Goal: Task Accomplishment & Management: Complete application form

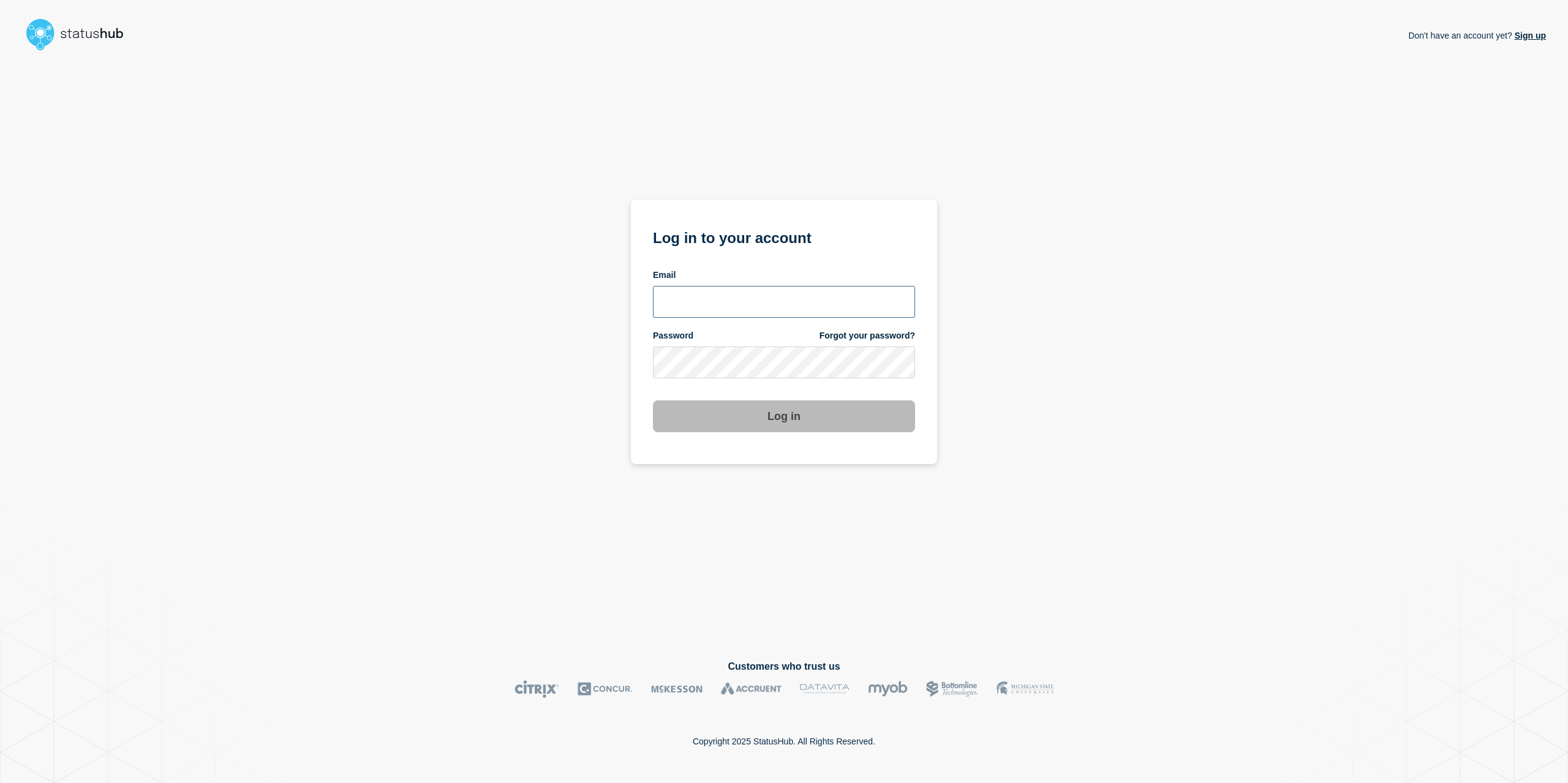
click at [793, 290] on input "email input" at bounding box center [784, 302] width 262 height 32
click at [871, 295] on input "email input" at bounding box center [784, 302] width 262 height 32
click at [0, 782] on com-1password-button at bounding box center [0, 783] width 0 height 0
click at [673, 307] on input "email input" at bounding box center [784, 302] width 262 height 32
type input "caleb.stahr@conexon.us"
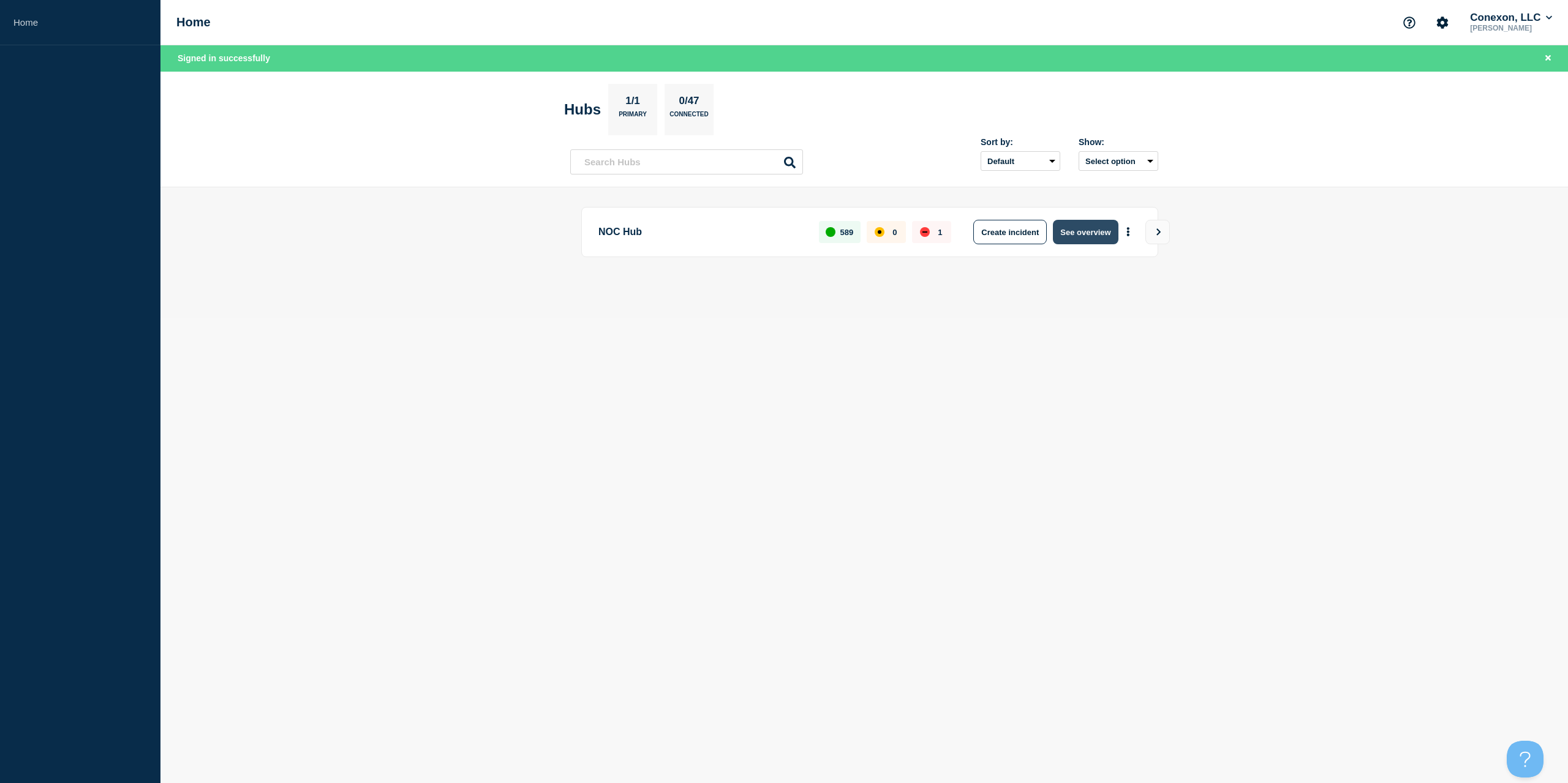
click at [1088, 237] on button "See overview" at bounding box center [1085, 232] width 65 height 25
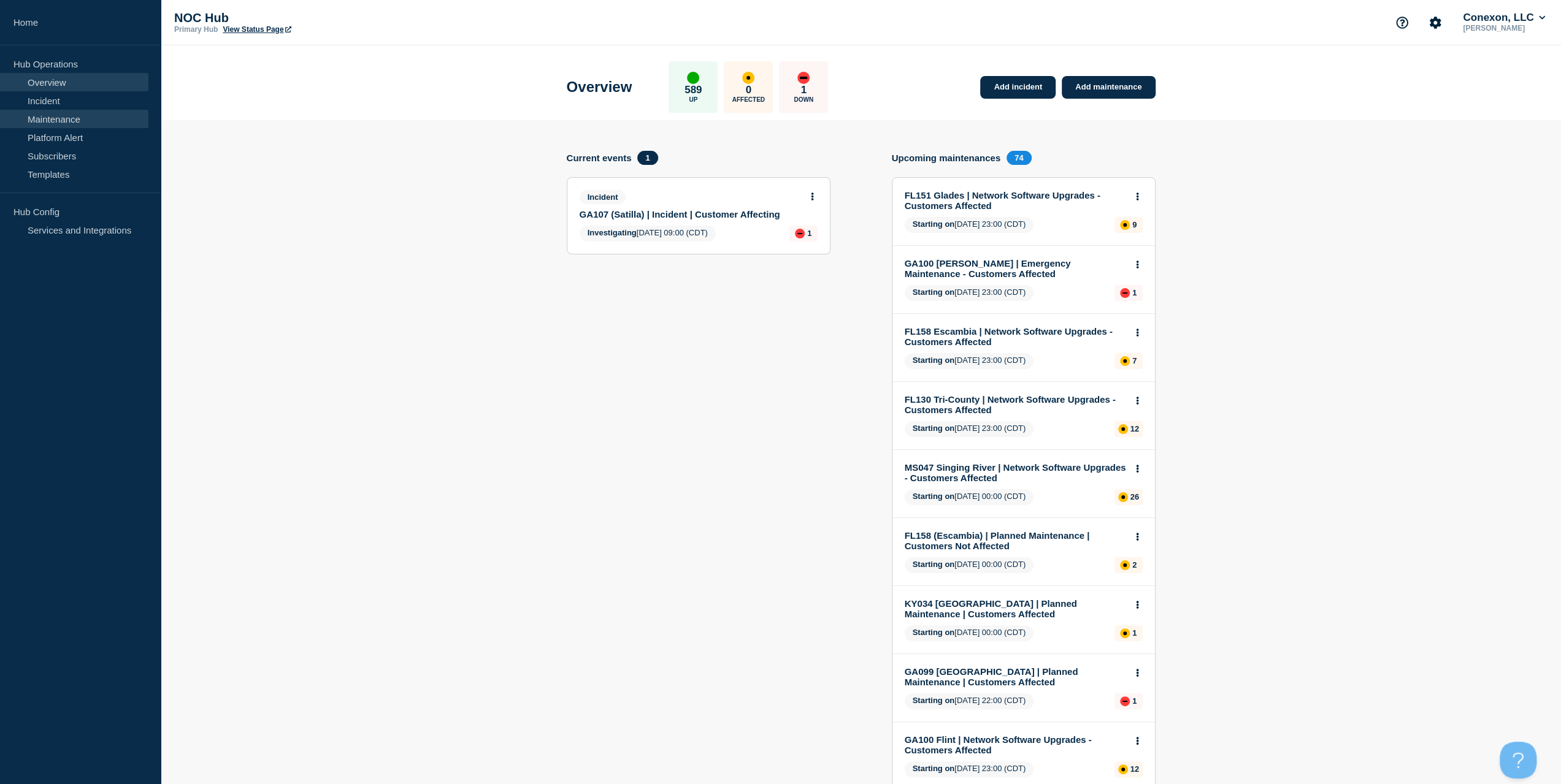
click at [85, 119] on link "Maintenance" at bounding box center [74, 119] width 148 height 18
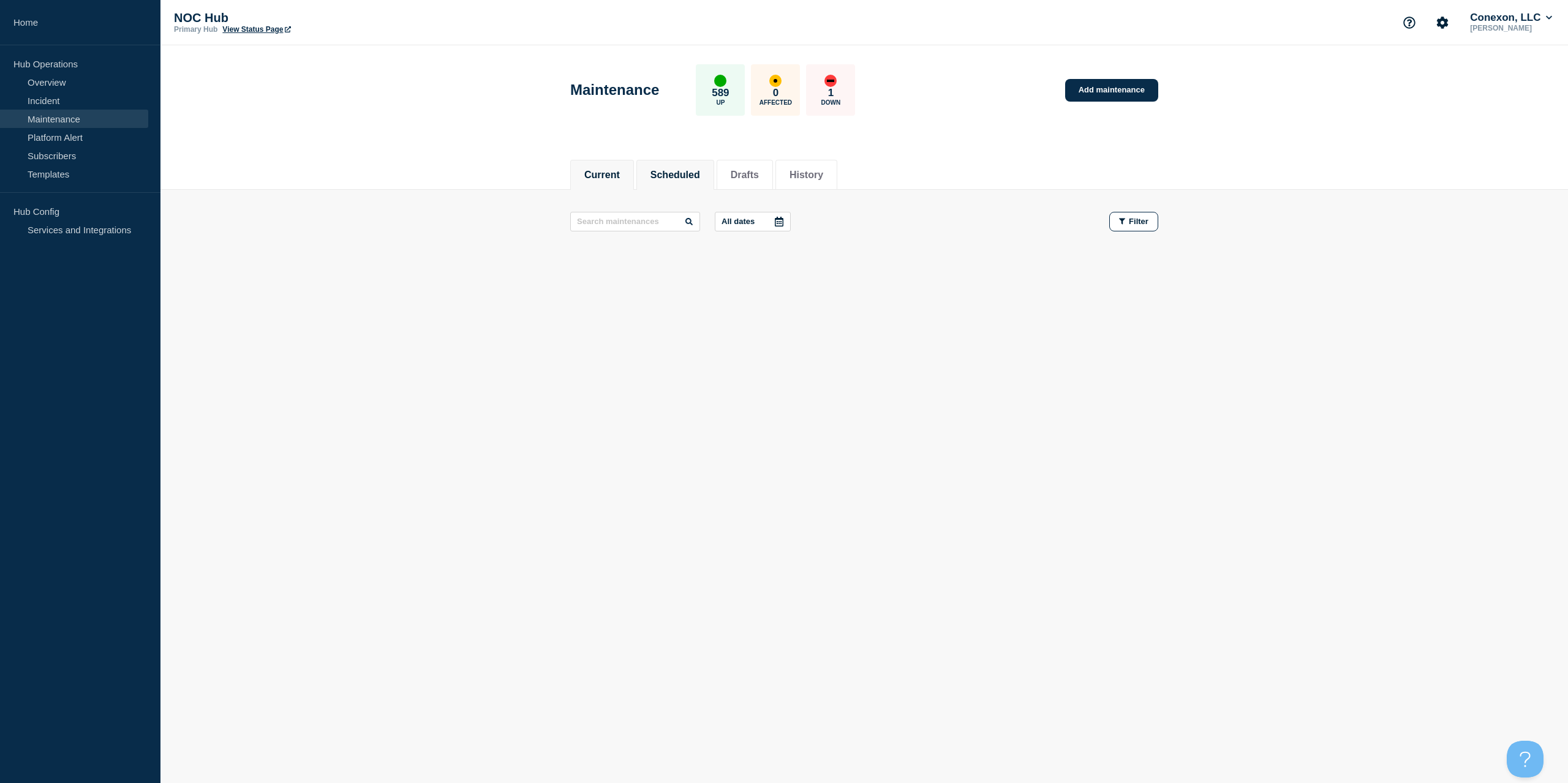
click at [688, 170] on button "Scheduled" at bounding box center [675, 175] width 49 height 11
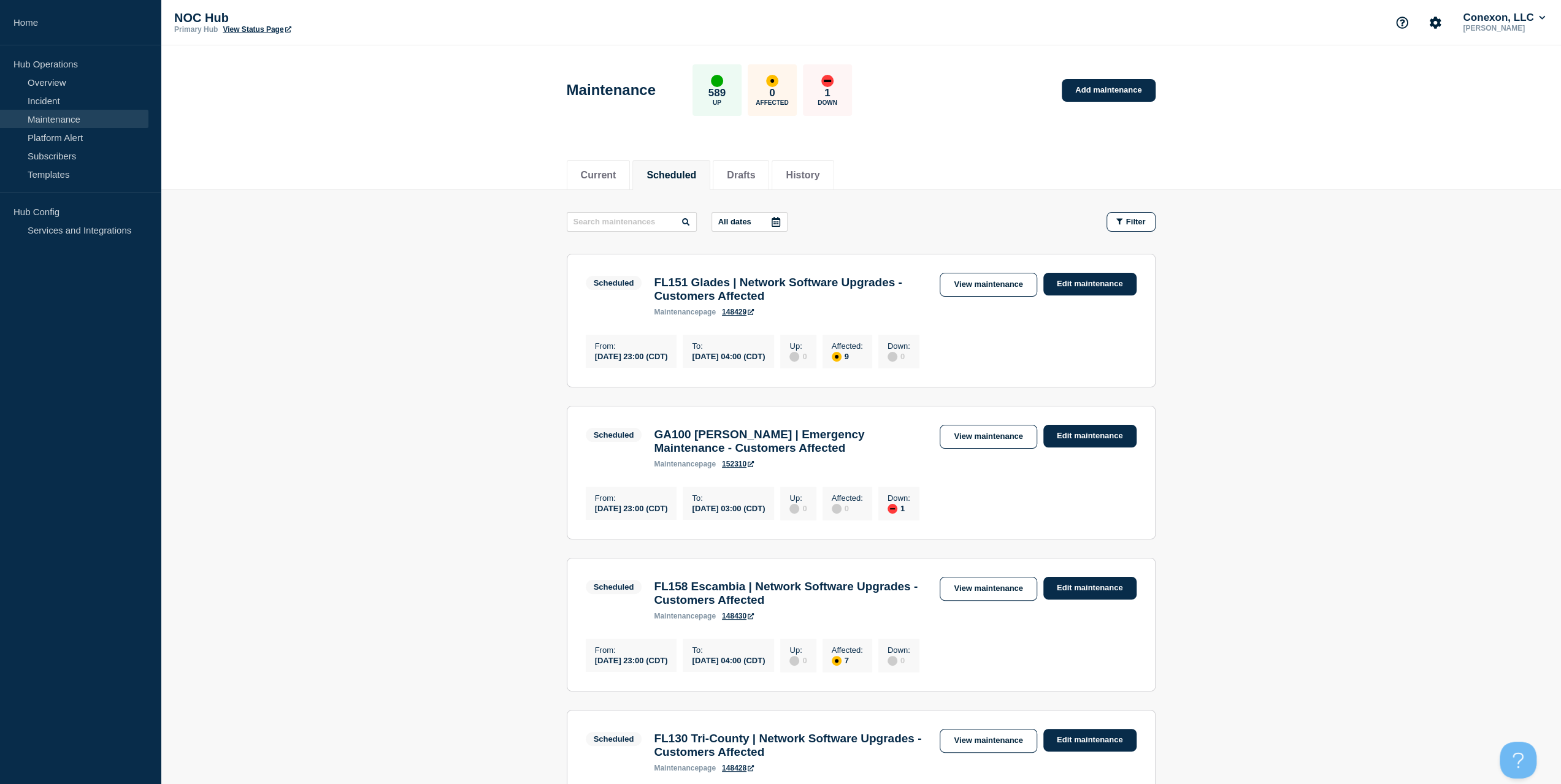
click at [758, 220] on button "All dates" at bounding box center [749, 221] width 76 height 20
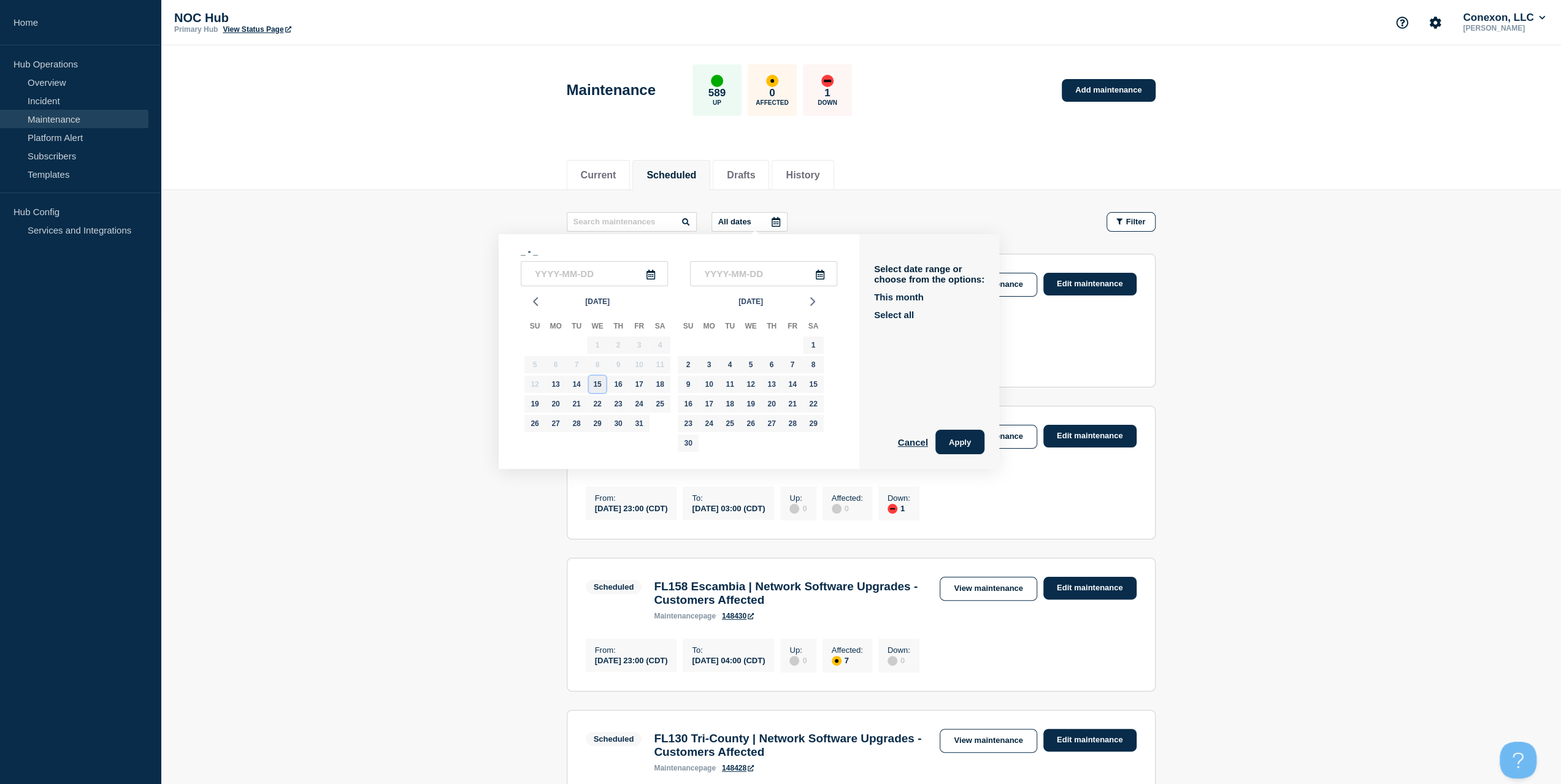
click at [595, 391] on div "15" at bounding box center [597, 384] width 17 height 17
type input "[DATE]"
click at [598, 381] on div "15" at bounding box center [597, 384] width 17 height 17
type input "[DATE]"
click at [977, 433] on button "Apply" at bounding box center [959, 442] width 49 height 25
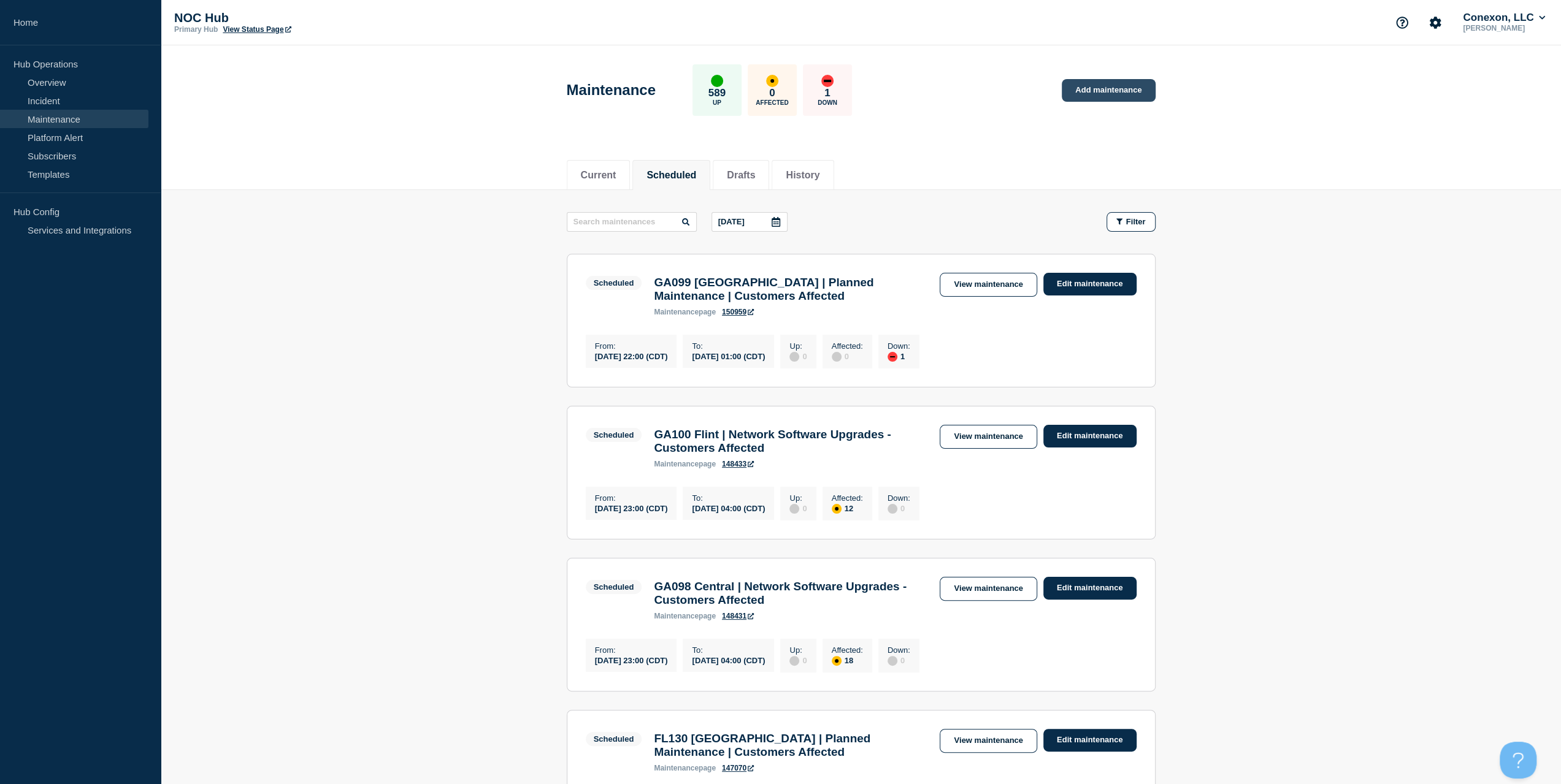
click at [1119, 89] on link "Add maintenance" at bounding box center [1108, 91] width 93 height 23
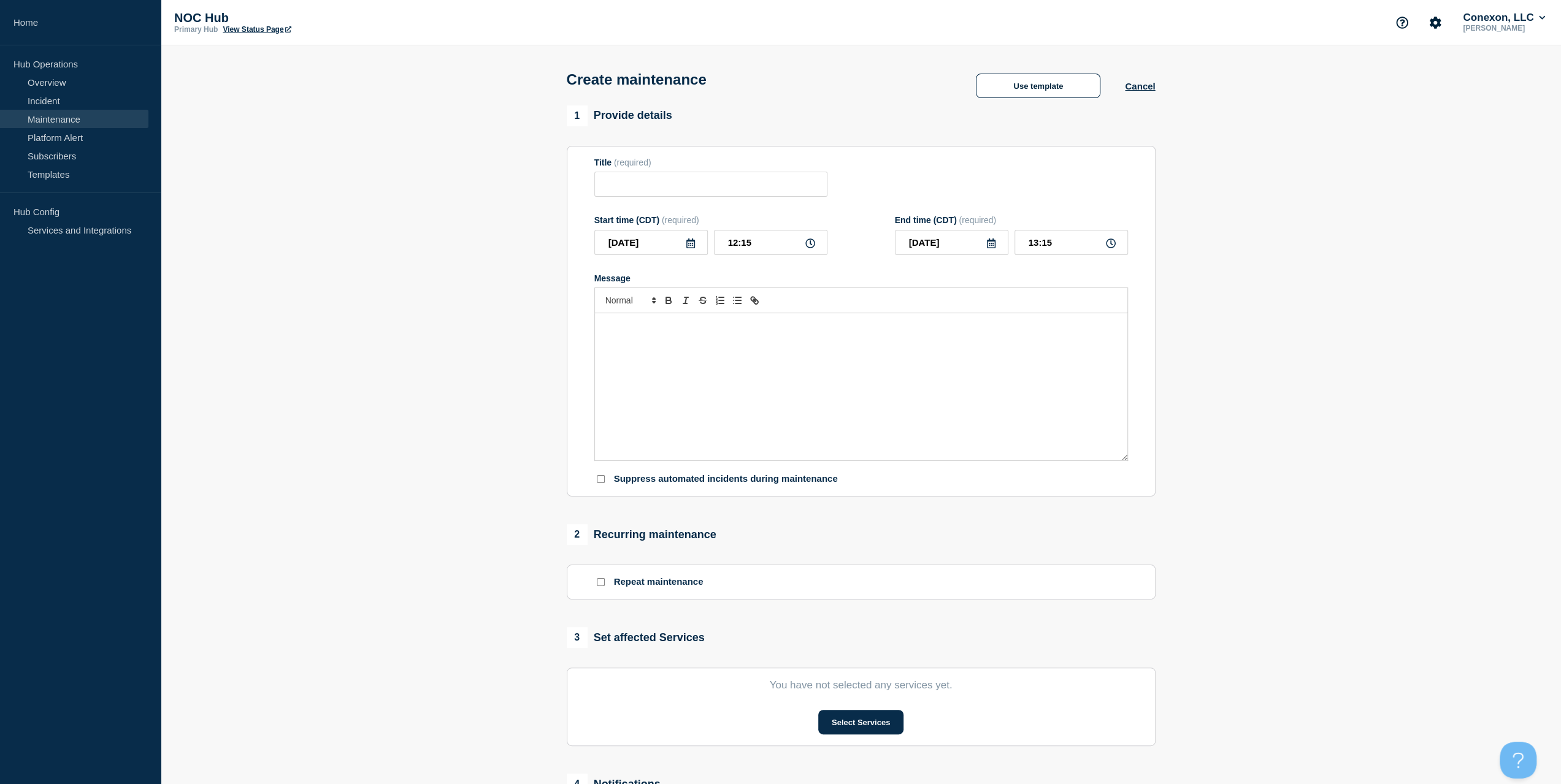
click at [1048, 105] on div "Create maintenance Use template Cancel" at bounding box center [861, 75] width 617 height 60
click at [1047, 96] on button "Use template" at bounding box center [1038, 86] width 124 height 25
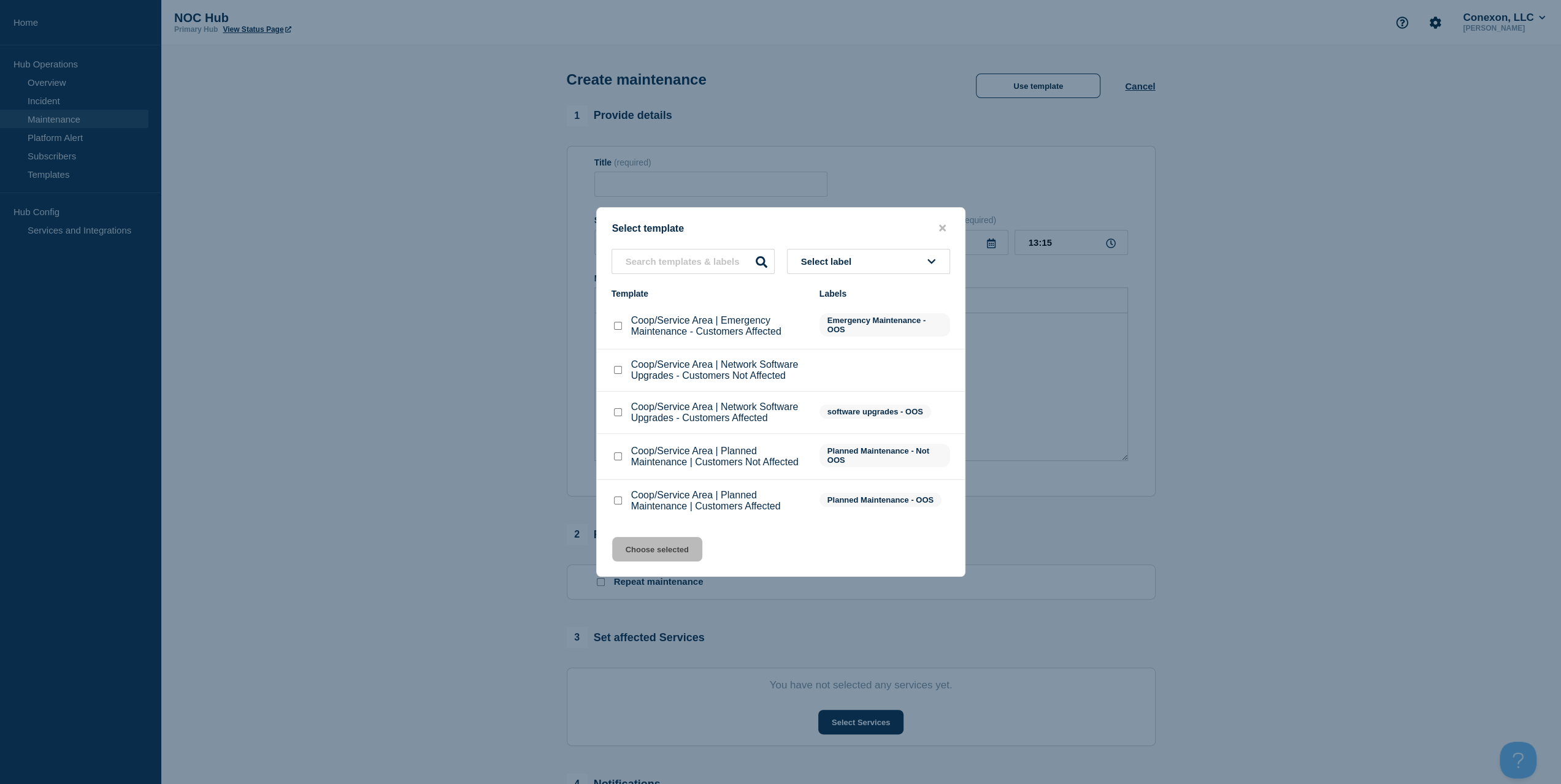
click at [616, 459] on input "Coop/Service Area | Planned Maintenance | Customers Not Affected checkbox" at bounding box center [618, 456] width 8 height 8
checkbox input "true"
click at [610, 508] on li "Coop/Service Area | Planned Maintenance | Customers Affected Planned Maintenanc…" at bounding box center [781, 501] width 368 height 42
click at [615, 505] on input "Coop/Service Area | Planned Maintenance | Customers Affected checkbox" at bounding box center [618, 500] width 8 height 8
checkbox input "true"
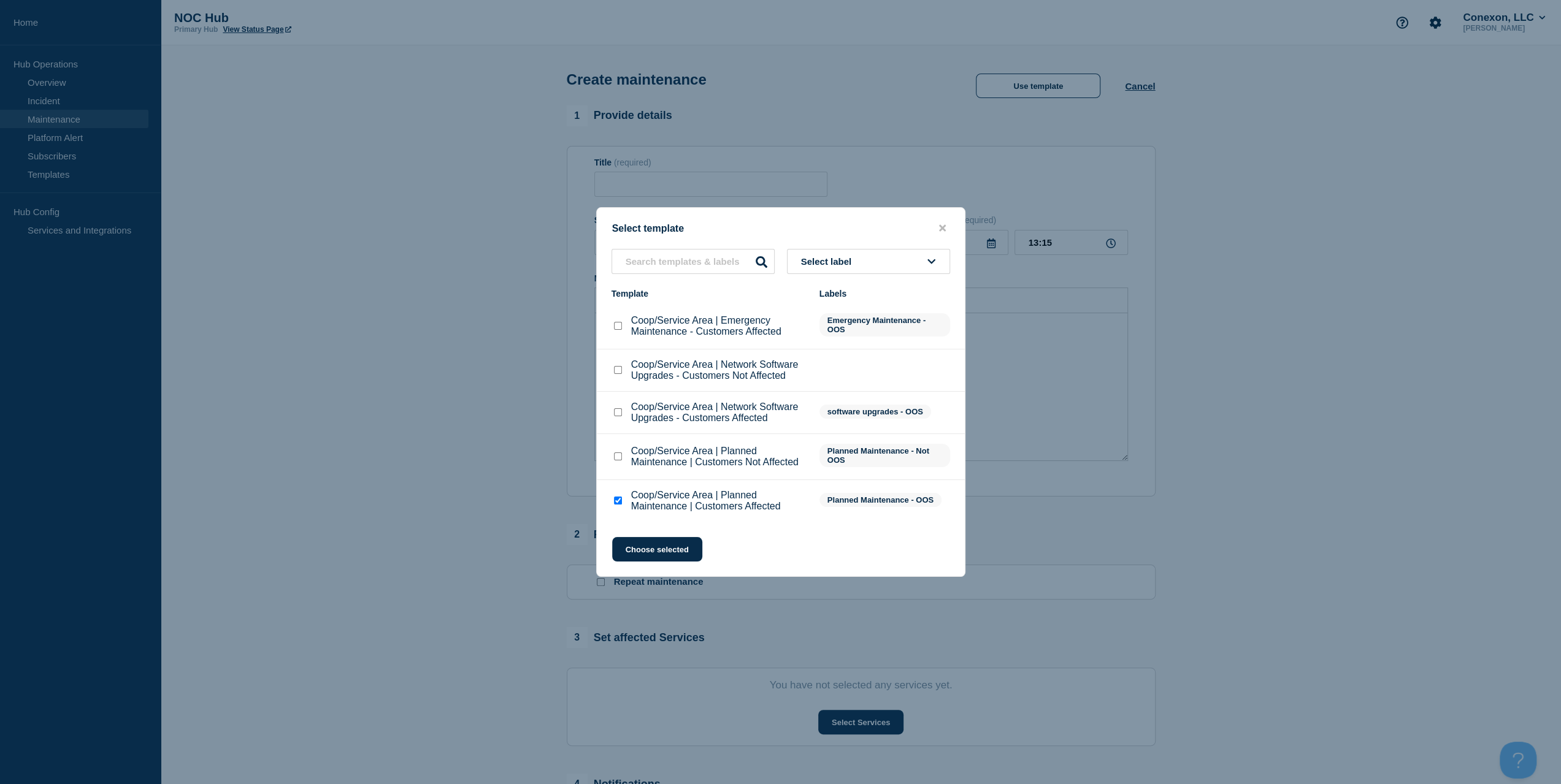
checkbox input "false"
click at [635, 546] on button "Choose selected" at bounding box center [657, 549] width 90 height 25
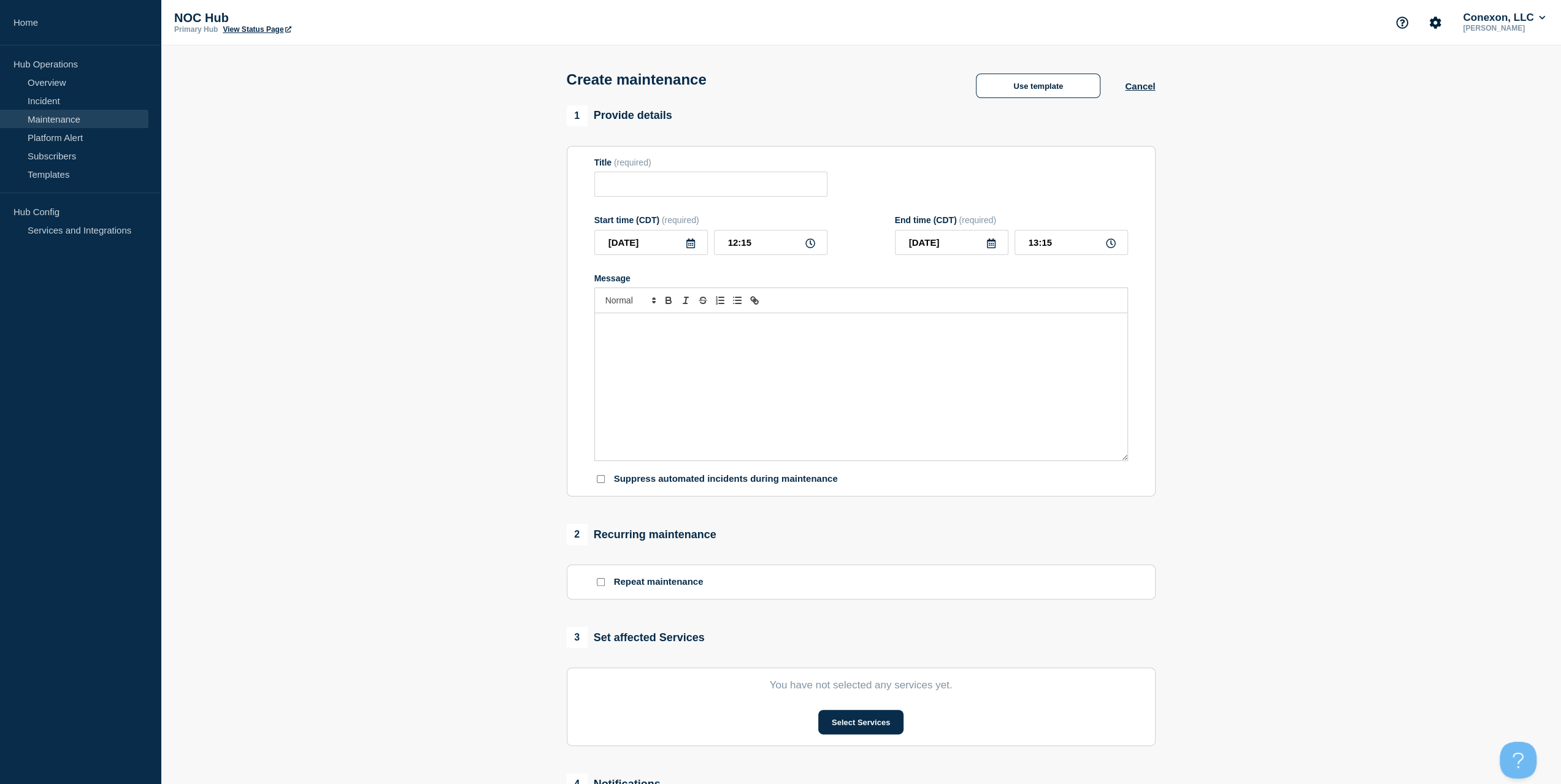
type input "Coop/Service Area | Planned Maintenance | Customers Affected"
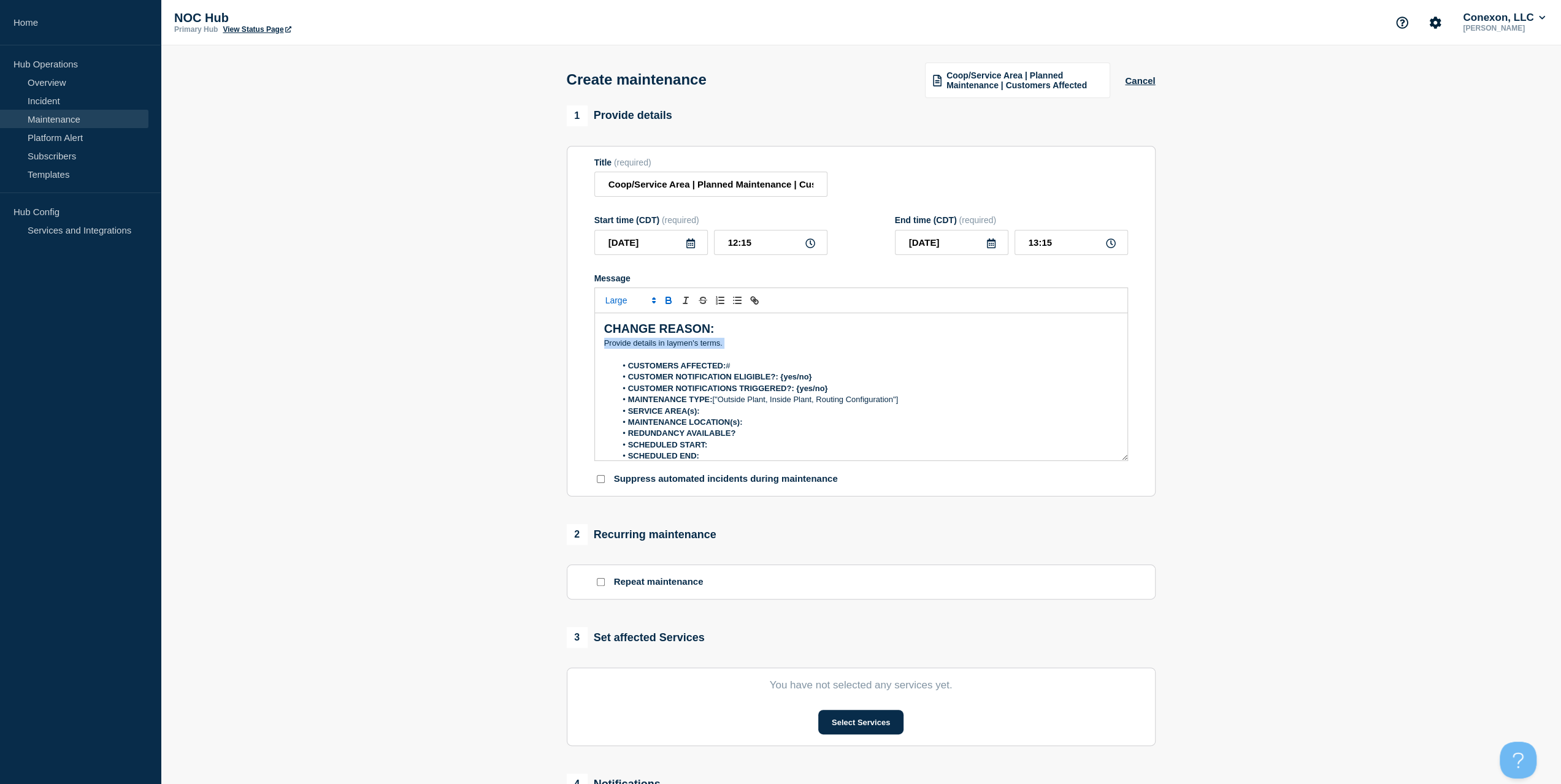
drag, startPoint x: 730, startPoint y: 345, endPoint x: 569, endPoint y: 346, distance: 161.0
click at [569, 346] on section "Title (required) Coop/Service Area | Planned Maintenance | Customers Affected S…" at bounding box center [861, 322] width 589 height 351
click at [615, 181] on input "Coop/Service Area | Planned Maintenance | Customers Affected" at bounding box center [711, 185] width 233 height 25
drag, startPoint x: 688, startPoint y: 187, endPoint x: 487, endPoint y: 175, distance: 201.4
click at [488, 175] on section "1 Provide details Title (required) Coop/Service Area | Planned Maintenance | Cu…" at bounding box center [860, 531] width 1400 height 851
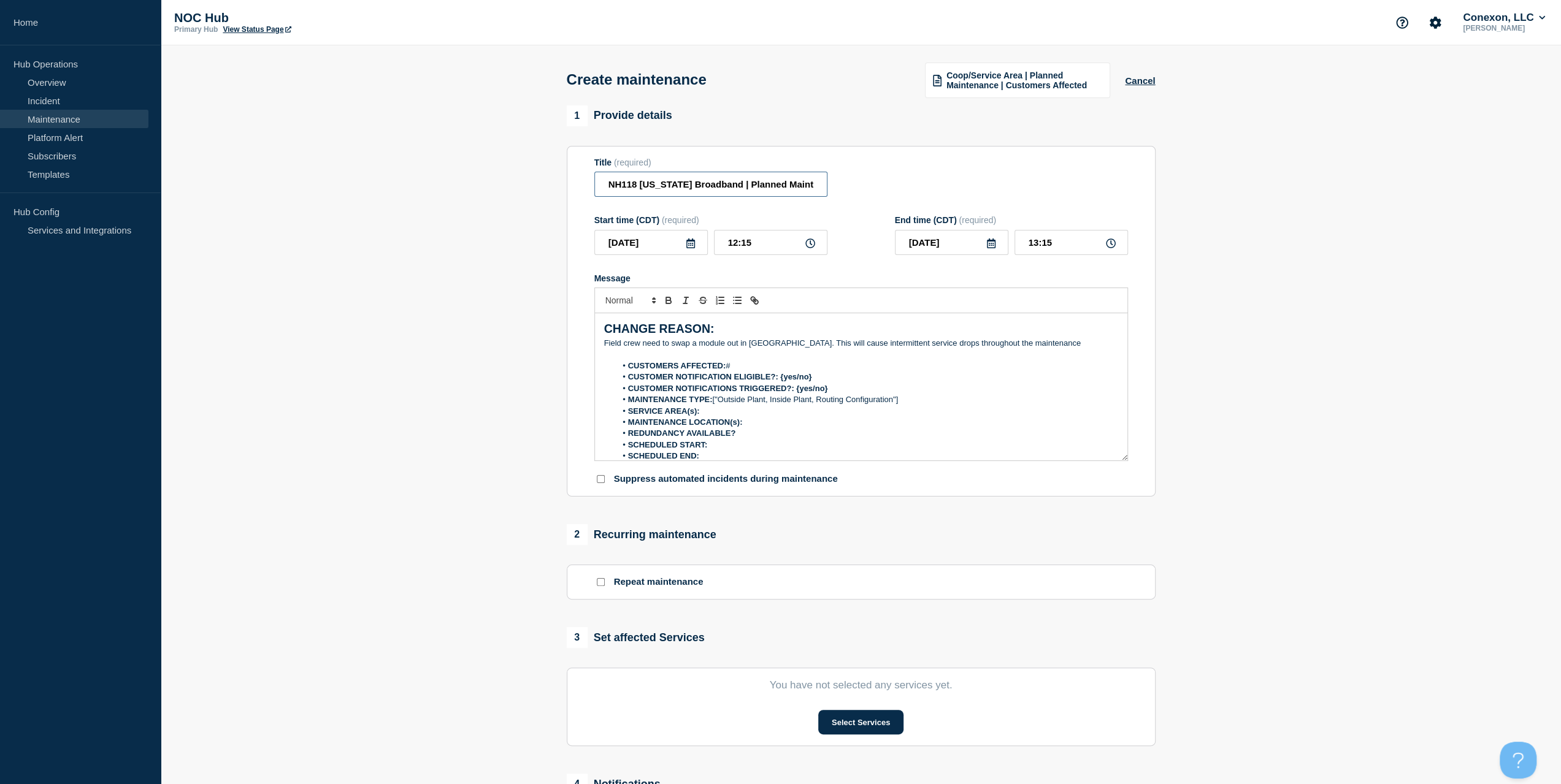
type input "NH118 [US_STATE] Broadband | Planned Maintenance | Customers Affected"
click at [737, 365] on li "CUSTOMERS AFFECTED: #" at bounding box center [867, 365] width 503 height 11
drag, startPoint x: 819, startPoint y: 376, endPoint x: 779, endPoint y: 378, distance: 40.0
click at [779, 378] on li "CUSTOMER NOTIFICATION ELIGIBLE?: {yes/no}" at bounding box center [867, 377] width 503 height 11
drag, startPoint x: 833, startPoint y: 388, endPoint x: 797, endPoint y: 392, distance: 36.2
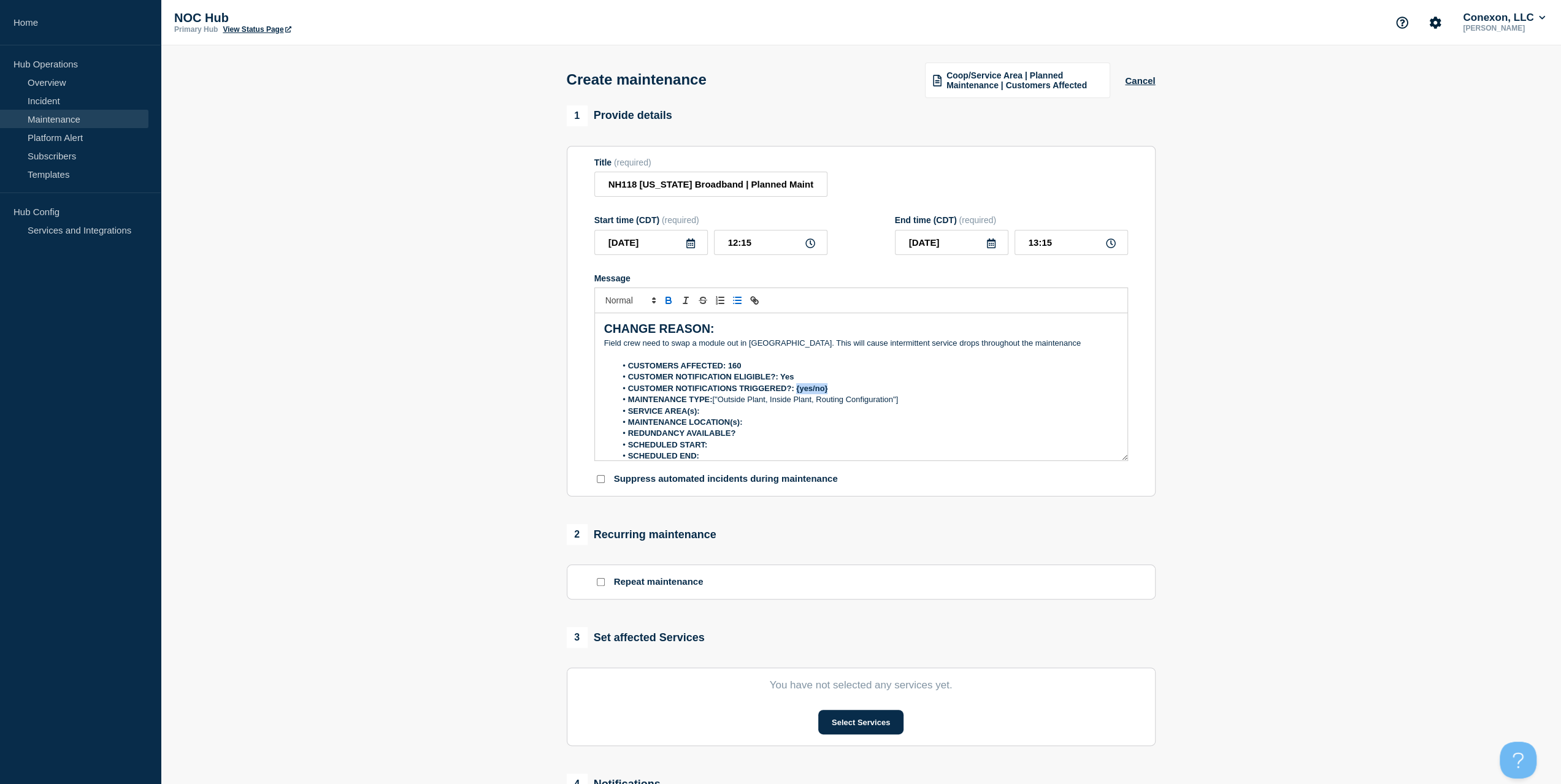
click at [797, 392] on li "CUSTOMER NOTIFICATIONS TRIGGERED?: {yes/no}" at bounding box center [867, 388] width 503 height 11
drag, startPoint x: 893, startPoint y: 400, endPoint x: 711, endPoint y: 403, distance: 182.0
click at [711, 403] on li "MAINTENANCE TYPE: ["Outside Plant, Inside Plant, Routing Configuration"]" at bounding box center [867, 400] width 503 height 11
click at [784, 434] on li "REDUNDANCY AVAILABLE?" at bounding box center [867, 433] width 503 height 11
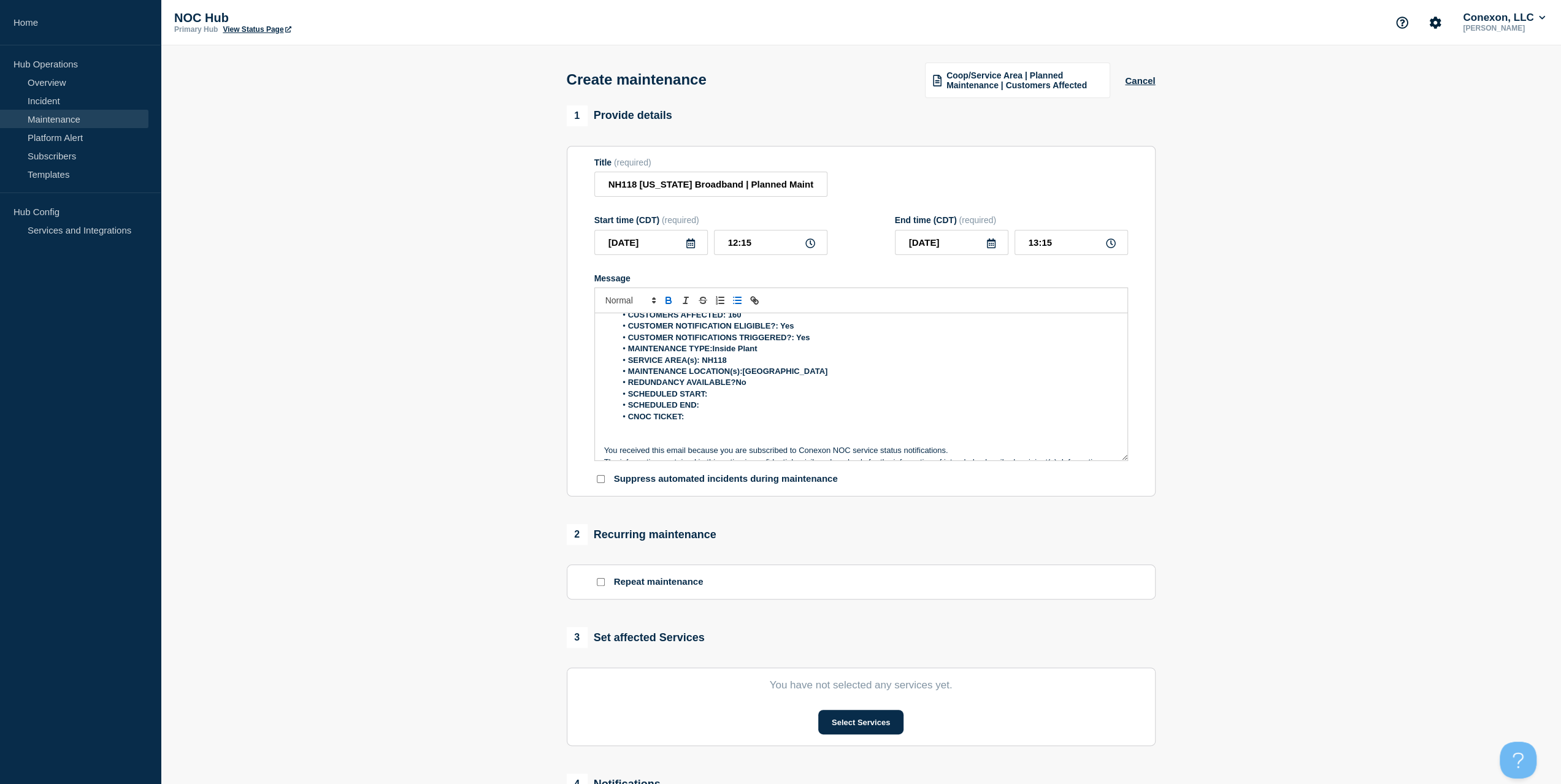
scroll to position [62, 0]
click at [692, 249] on icon at bounding box center [691, 243] width 9 height 10
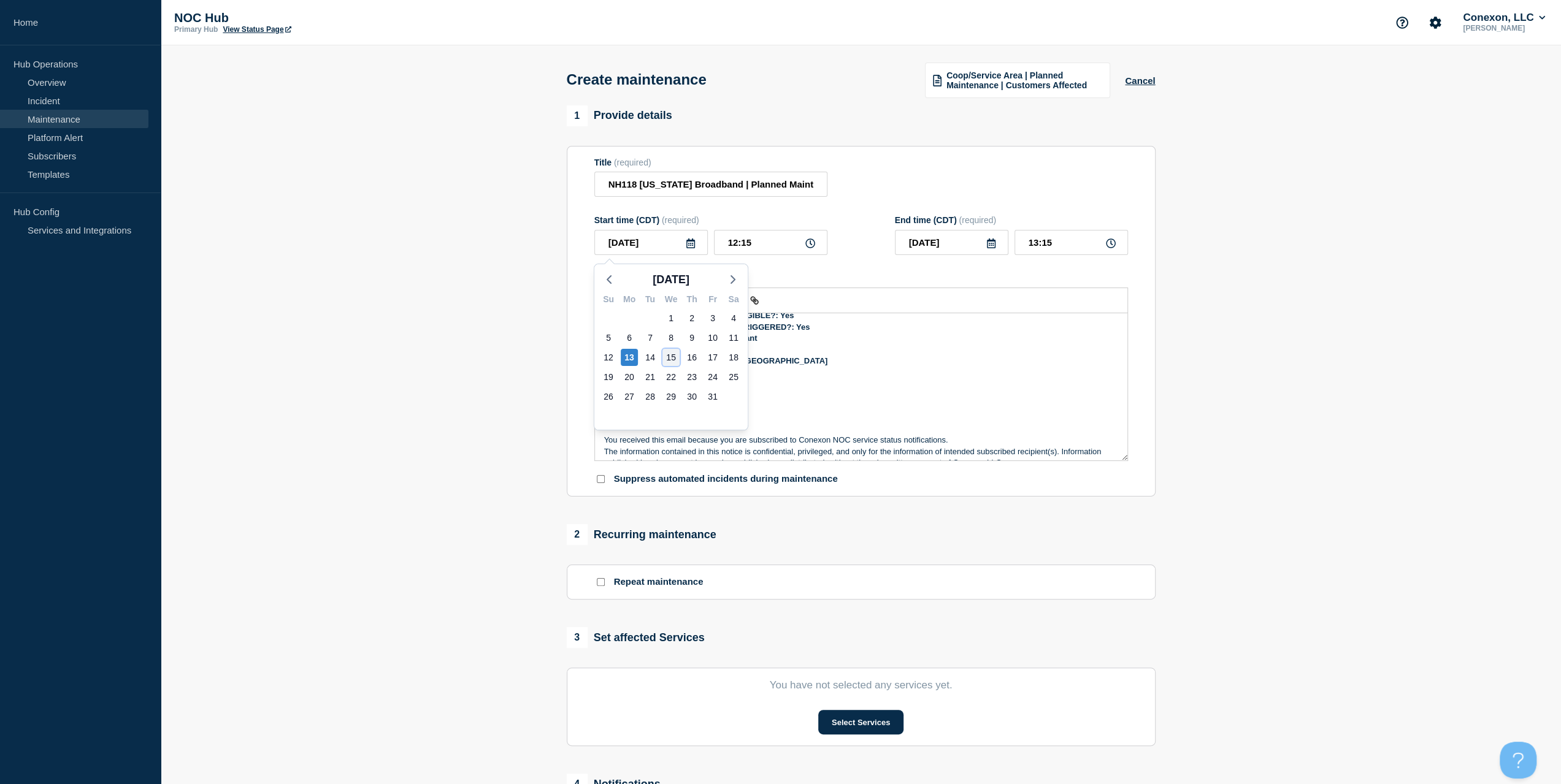
click at [666, 355] on div "15" at bounding box center [671, 357] width 17 height 17
type input "[DATE]"
drag, startPoint x: 742, startPoint y: 234, endPoint x: 665, endPoint y: 235, distance: 77.0
click at [665, 227] on div "Start time (CDT) (required) [DATE] 12:15" at bounding box center [711, 235] width 233 height 40
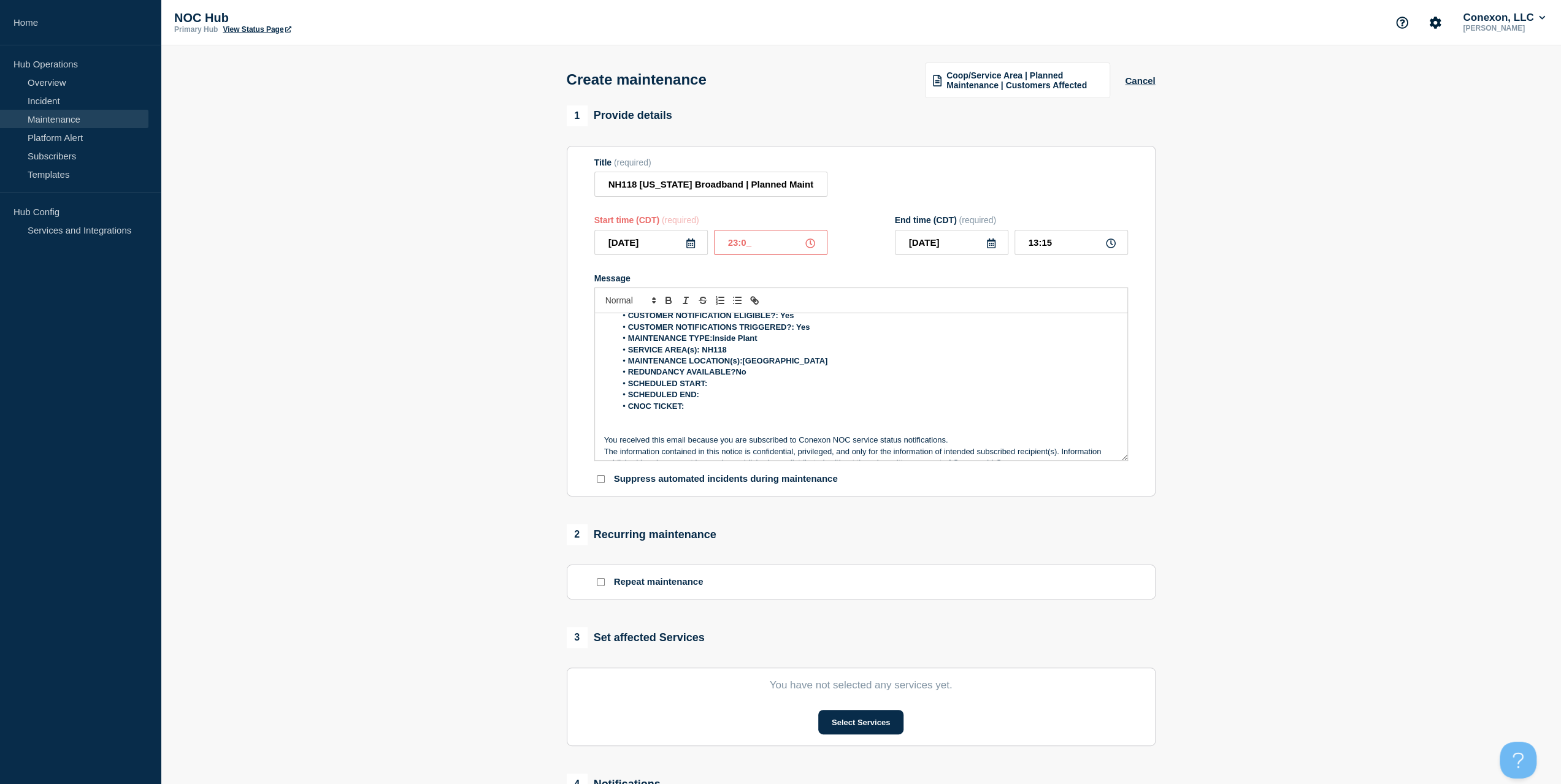
type input "23:00"
type input "[DATE]"
type input "05:00"
drag, startPoint x: 683, startPoint y: 249, endPoint x: 548, endPoint y: 250, distance: 135.0
click at [548, 249] on section "1 Provide details Title (required) NH118 [US_STATE] Broadband | Planned Mainten…" at bounding box center [860, 531] width 1400 height 851
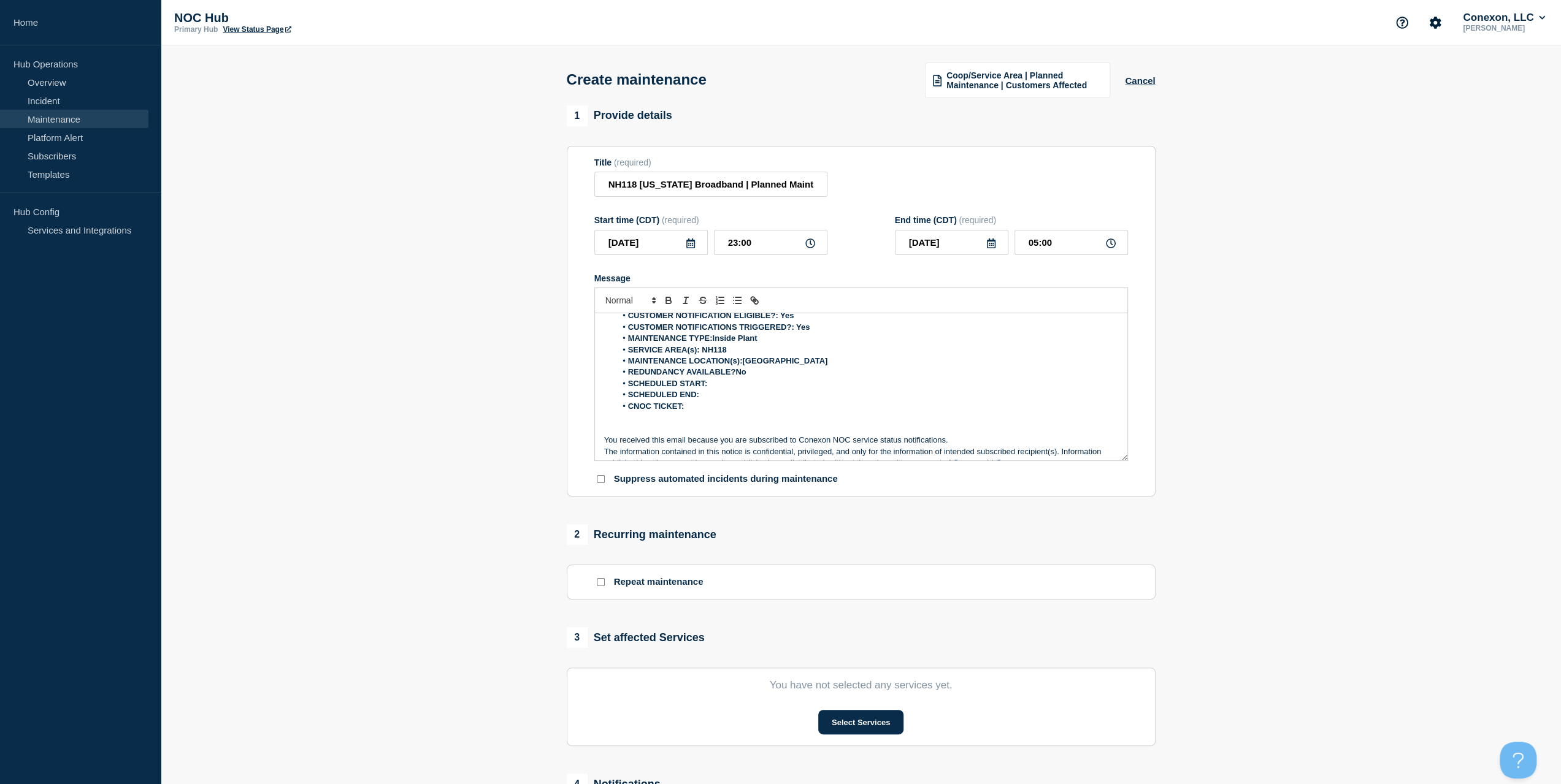
click at [719, 383] on li "SCHEDULED START:" at bounding box center [867, 383] width 503 height 11
drag, startPoint x: 763, startPoint y: 246, endPoint x: 665, endPoint y: 252, distance: 98.2
click at [678, 247] on div "[DATE] 23:00" at bounding box center [711, 243] width 233 height 25
click at [756, 387] on li "SCHEDULED START:[DATE]" at bounding box center [867, 383] width 503 height 11
drag, startPoint x: 967, startPoint y: 249, endPoint x: 817, endPoint y: 263, distance: 150.7
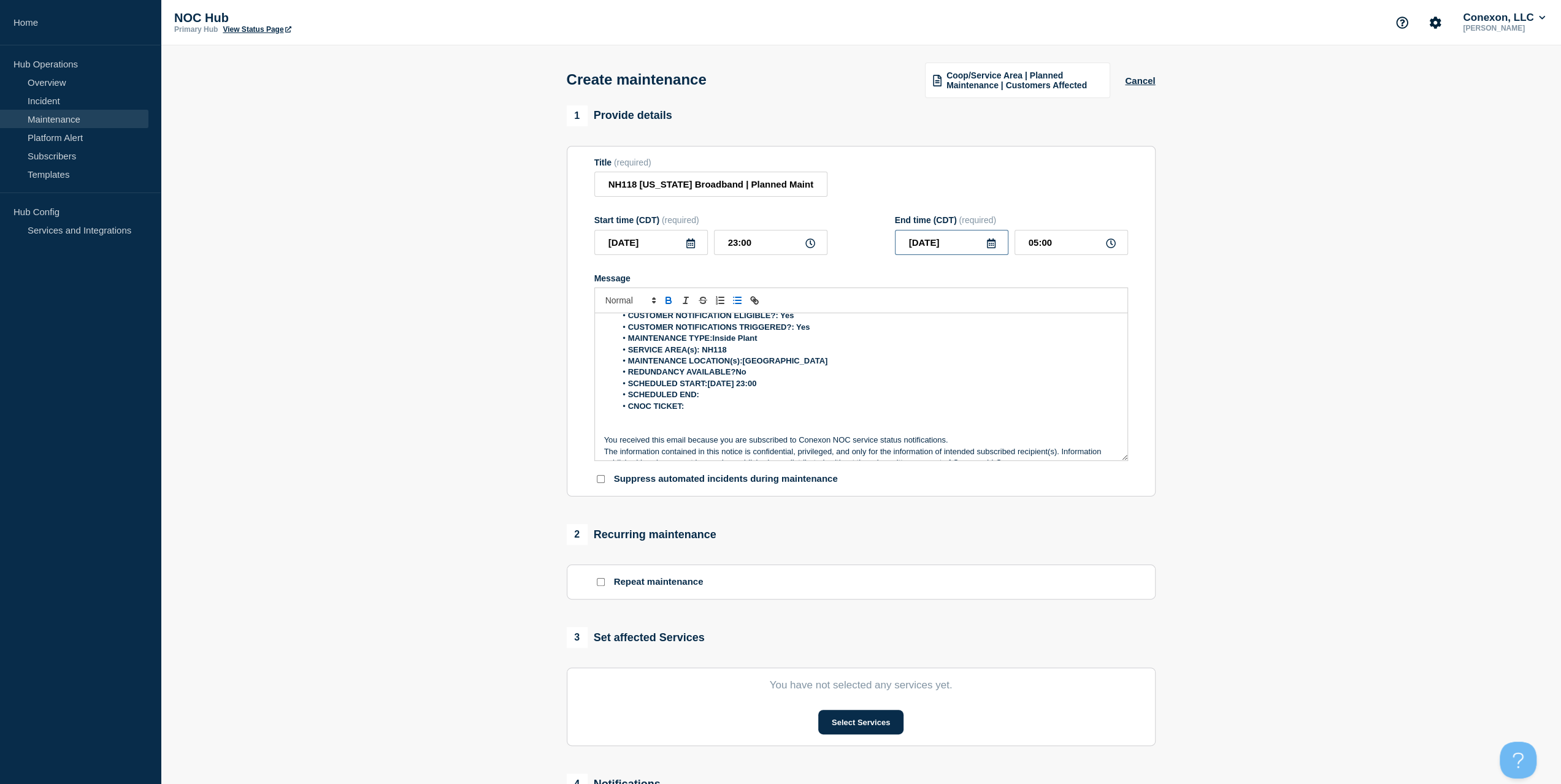
click at [862, 254] on div "Start time (CDT) (required) [DATE] 23:00 End time (CDT) (required) [DATE] 05:00" at bounding box center [861, 235] width 534 height 40
click at [709, 398] on li "SCHEDULED END:" at bounding box center [867, 395] width 503 height 11
drag, startPoint x: 1060, startPoint y: 243, endPoint x: 908, endPoint y: 245, distance: 152.0
click at [909, 244] on div "[DATE] 05:00" at bounding box center [1011, 243] width 233 height 25
click at [757, 400] on li "SCHEDULED END:[DATE]" at bounding box center [867, 395] width 503 height 11
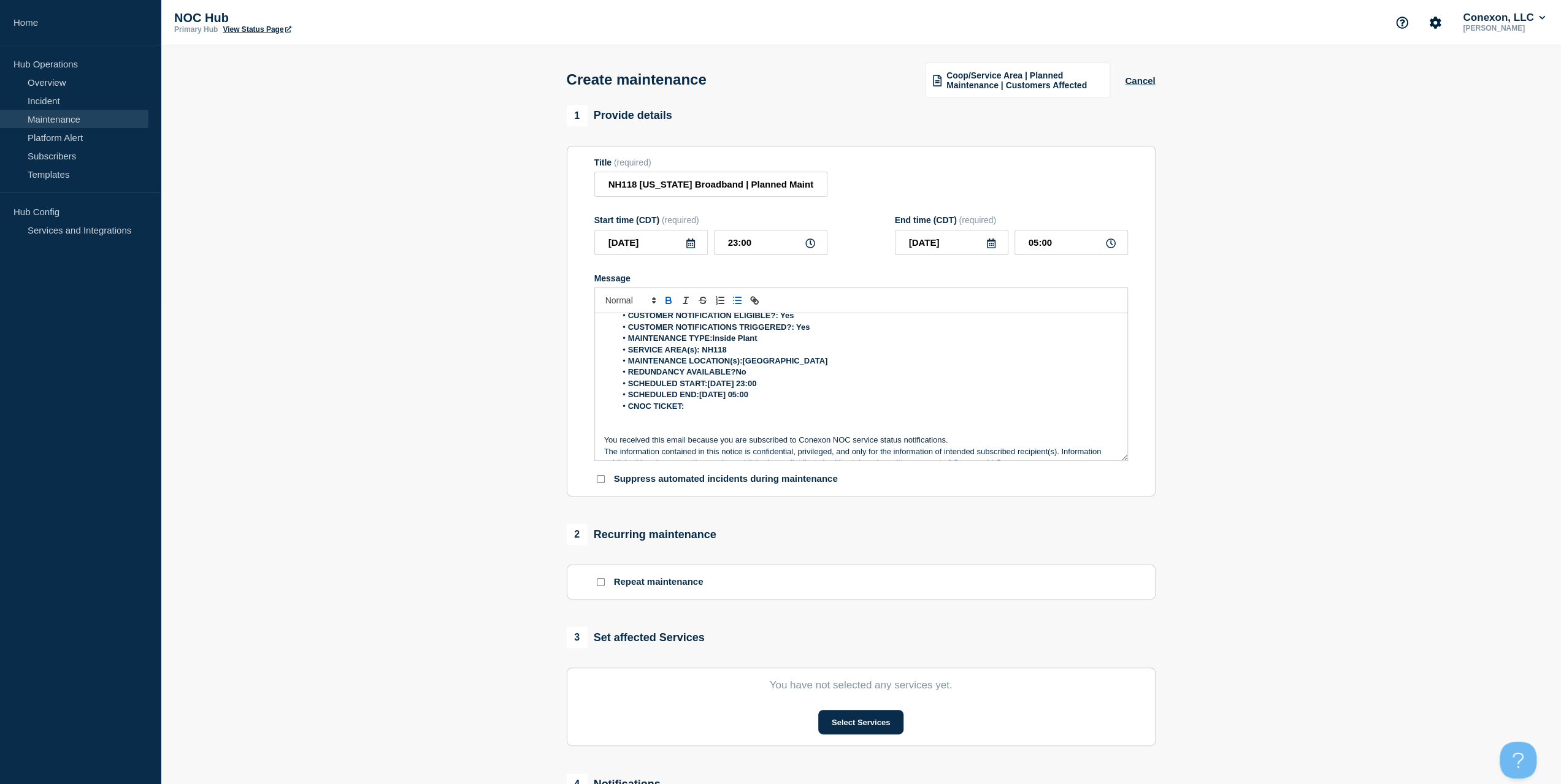
click at [716, 412] on li "CNOC TICKET:" at bounding box center [867, 406] width 503 height 11
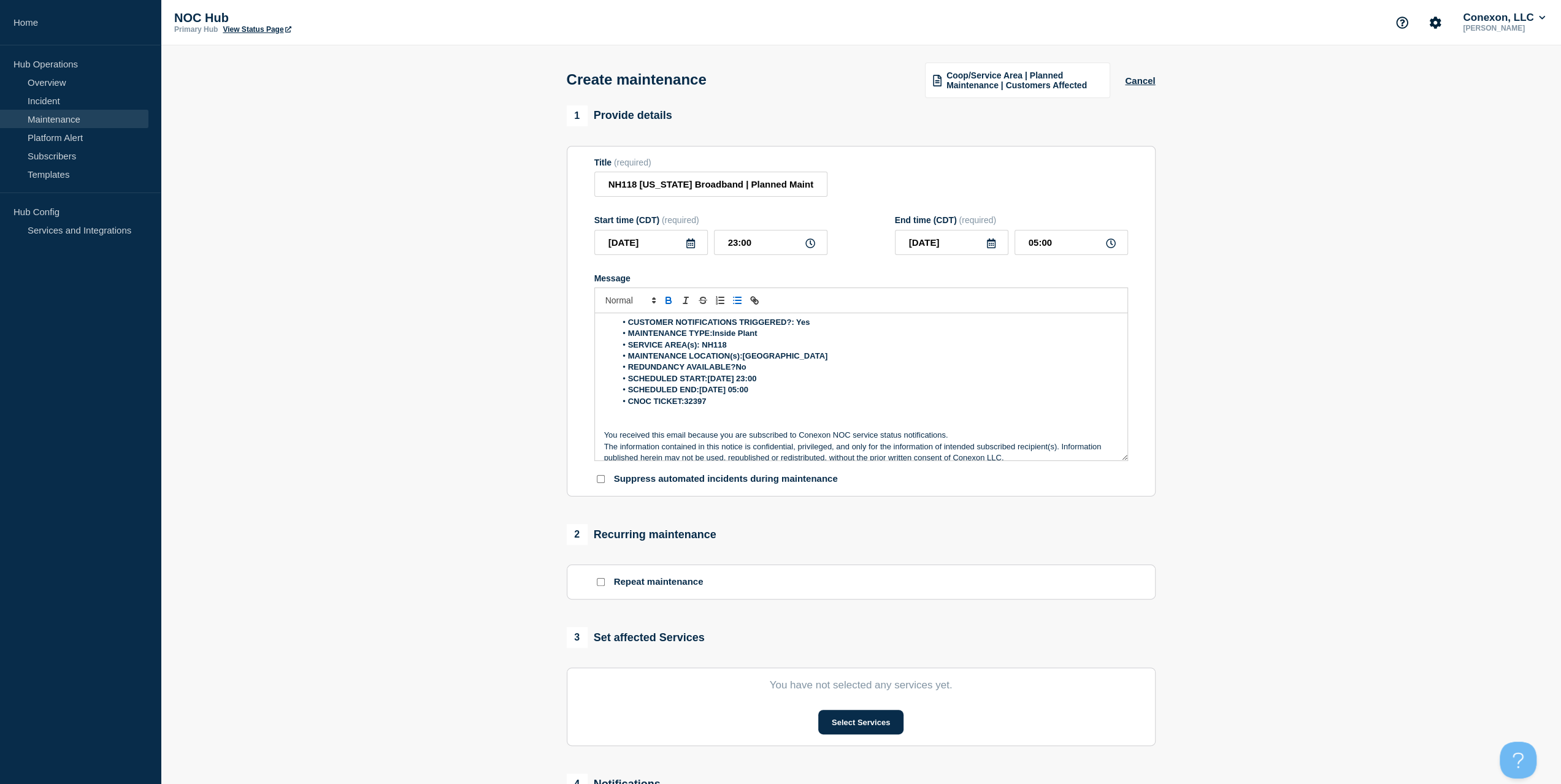
scroll to position [77, 0]
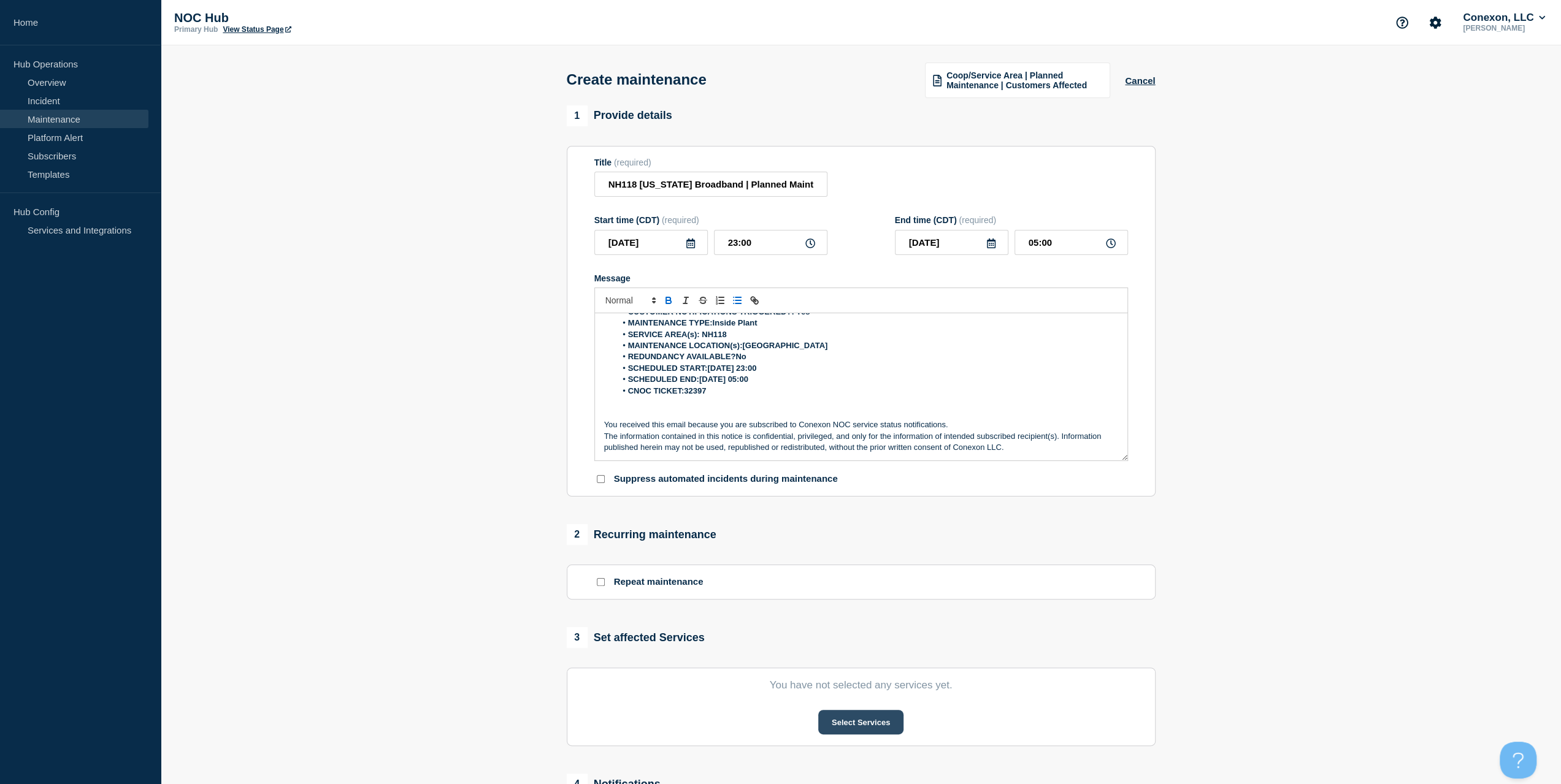
click at [821, 715] on div "Select Services" at bounding box center [861, 722] width 534 height 25
click at [834, 721] on button "Select Services" at bounding box center [861, 722] width 85 height 25
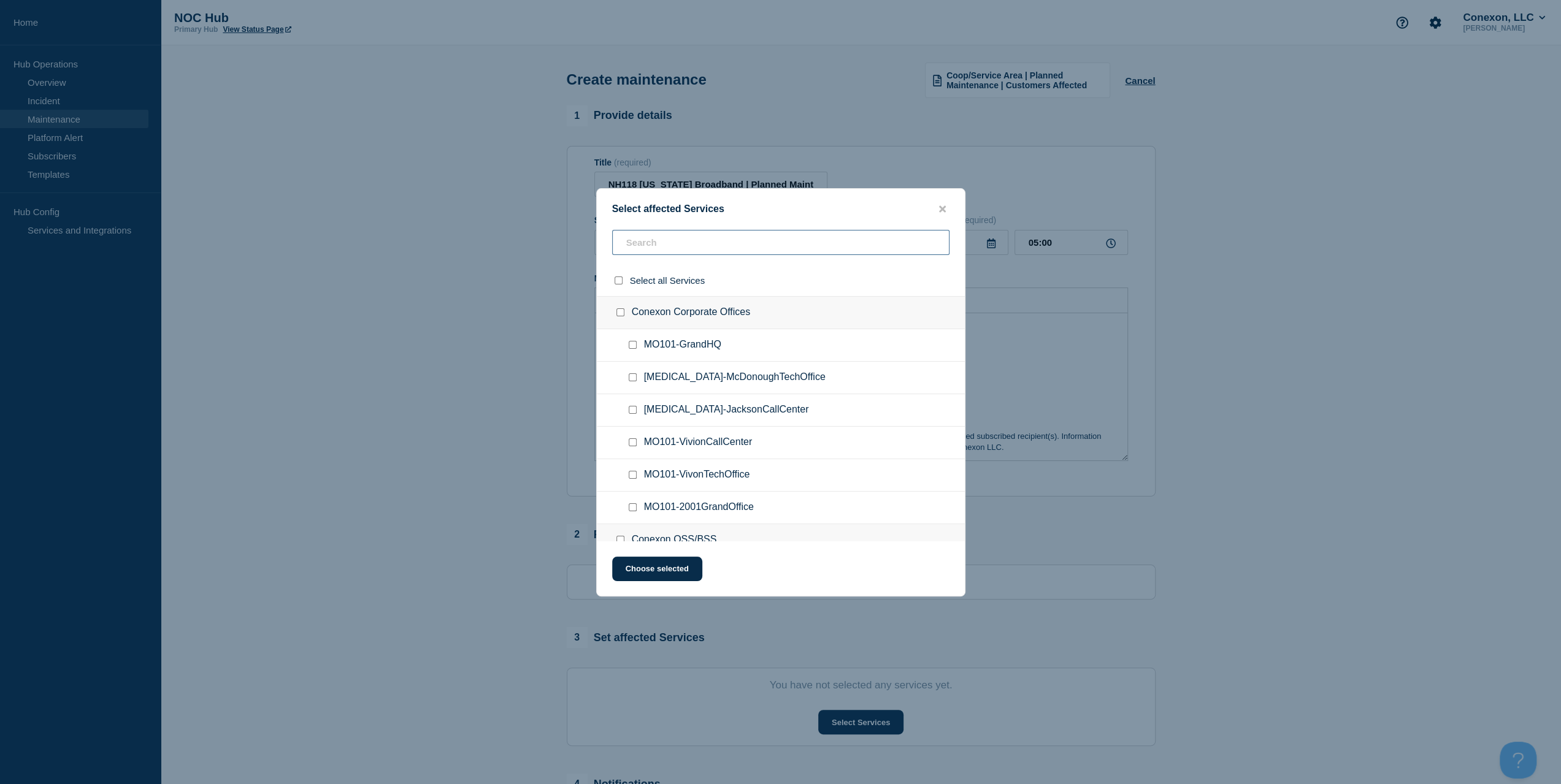
click at [669, 254] on input "text" at bounding box center [781, 243] width 338 height 25
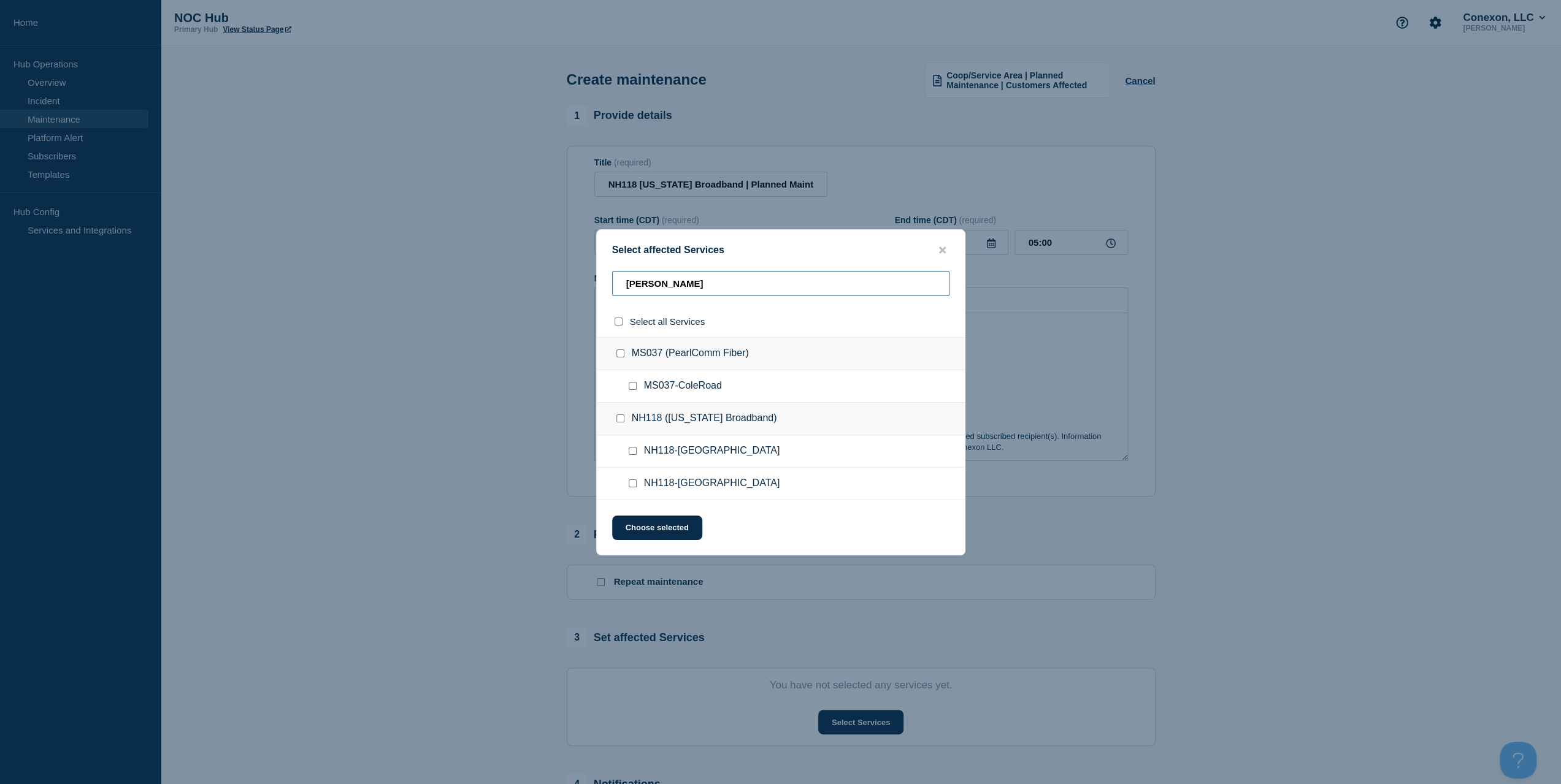
type input "[PERSON_NAME]"
click at [633, 447] on div at bounding box center [635, 451] width 18 height 12
click at [633, 454] on input "NH118-COLEBROOK checkbox" at bounding box center [633, 451] width 8 height 8
checkbox input "true"
click at [657, 519] on button "Choose selected" at bounding box center [657, 528] width 90 height 25
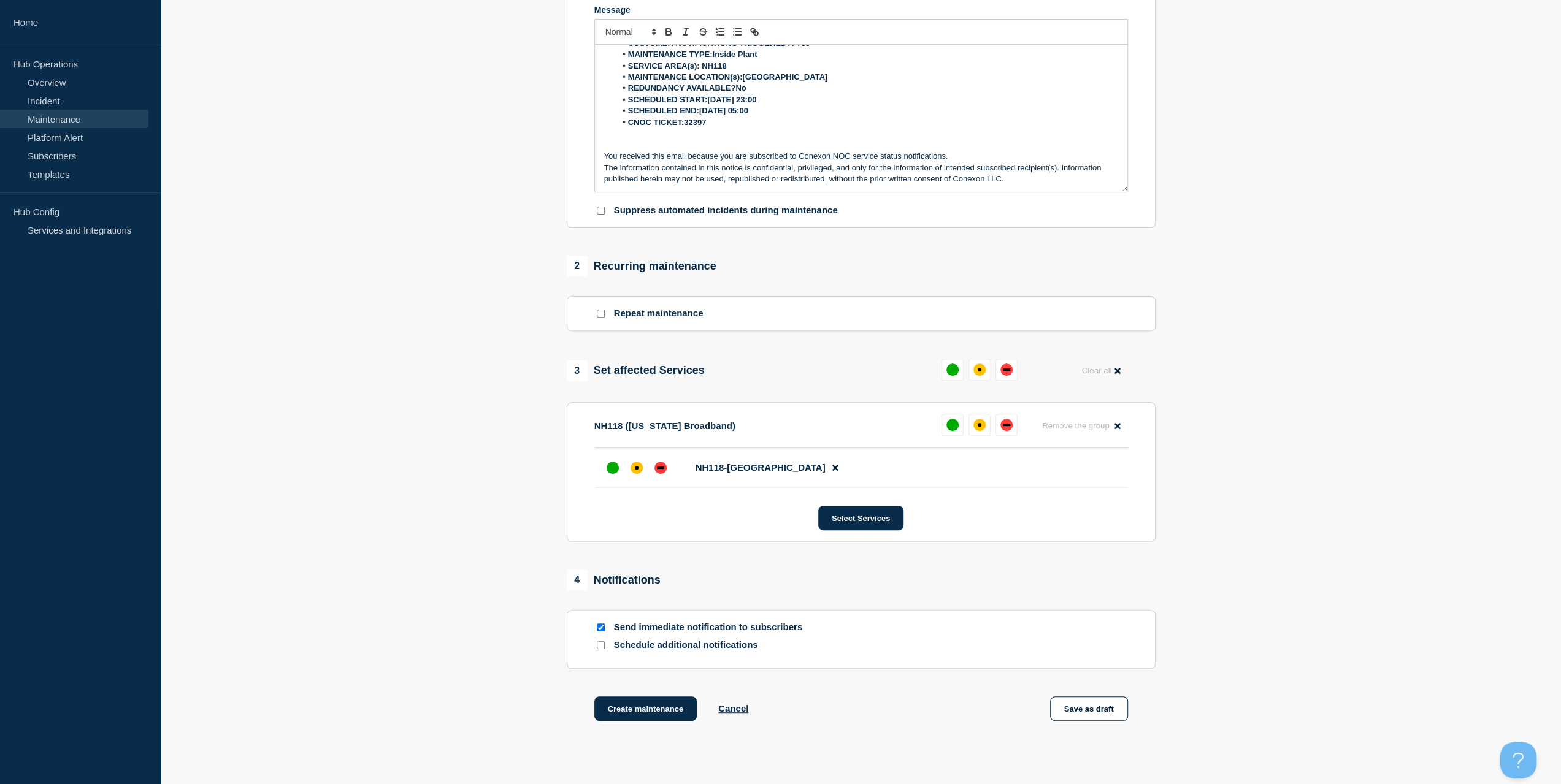
scroll to position [306, 0]
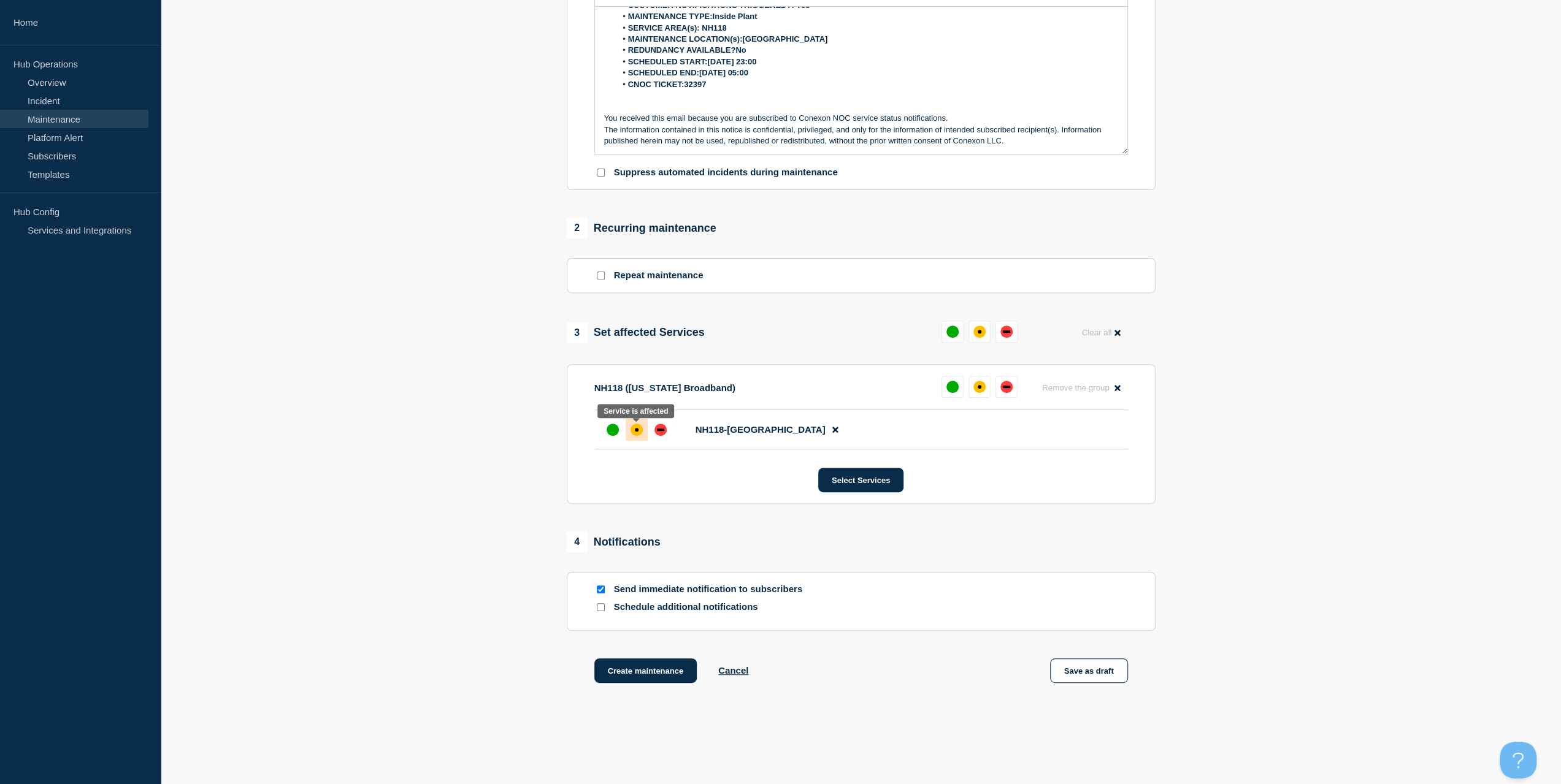
click at [640, 430] on div "affected" at bounding box center [636, 429] width 12 height 12
click at [652, 672] on button "Create maintenance" at bounding box center [646, 670] width 103 height 25
